Goal: Connect with others: Connect with others

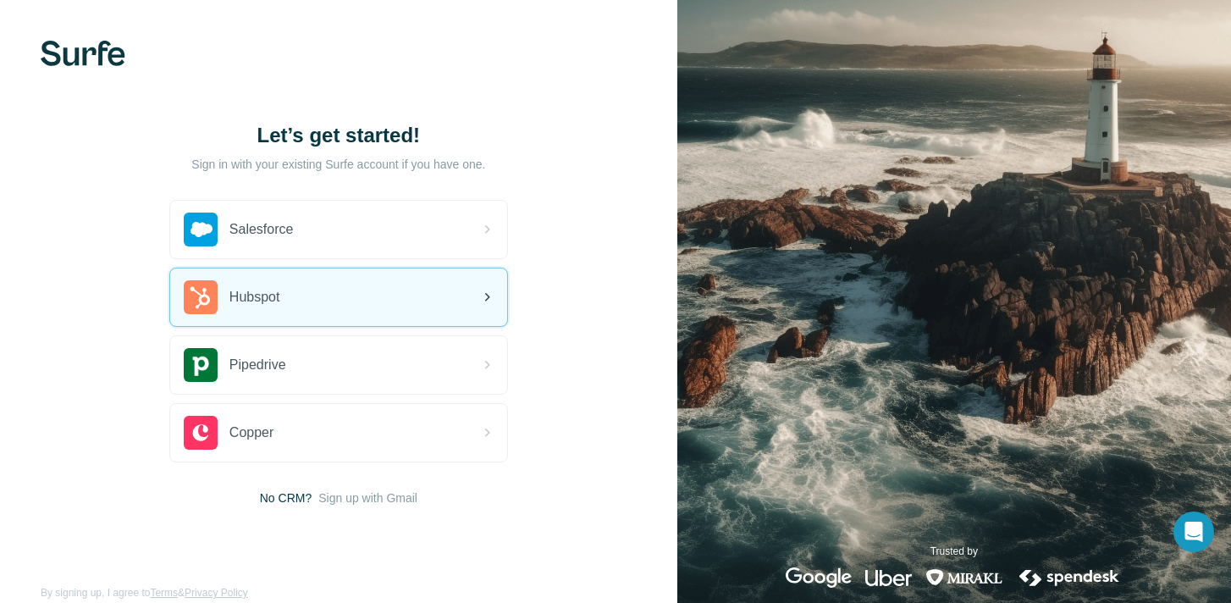
click at [245, 310] on div "Hubspot" at bounding box center [232, 297] width 96 height 34
